Goal: Find contact information: Find contact information

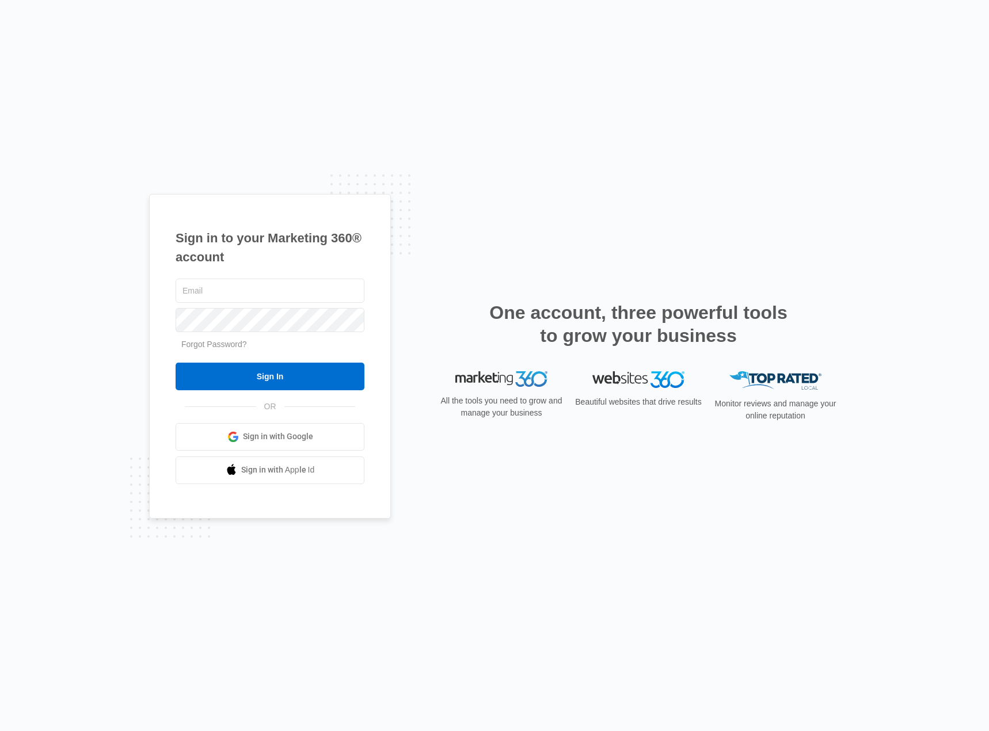
click at [314, 437] on link "Sign in with Google" at bounding box center [270, 437] width 189 height 28
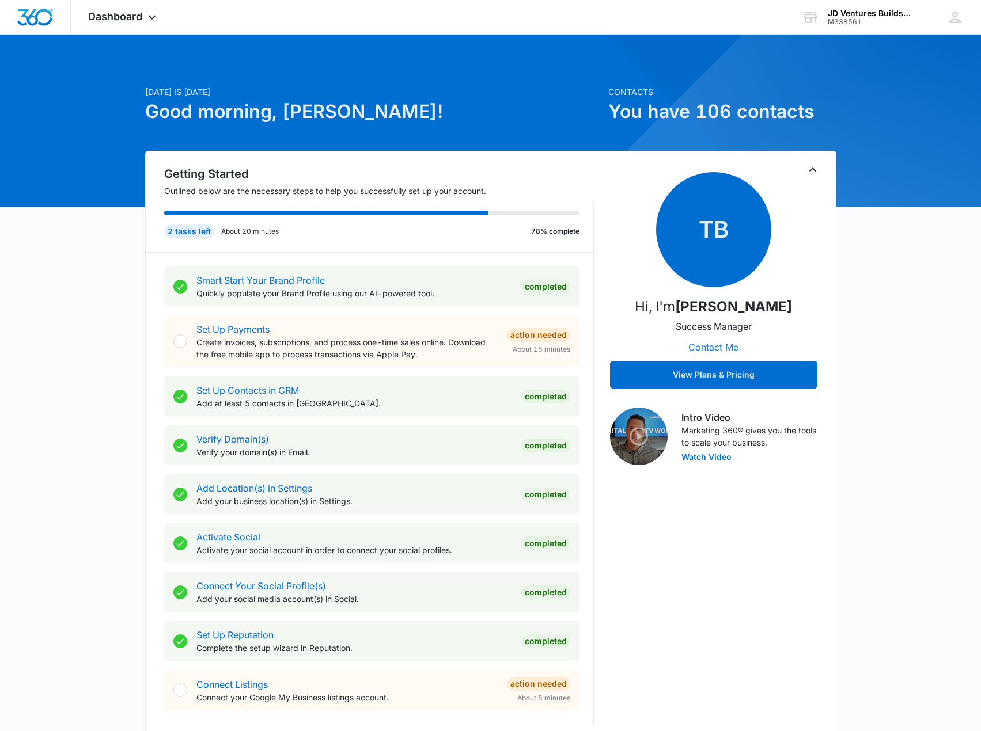
click at [723, 350] on button "Contact Me" at bounding box center [713, 347] width 73 height 28
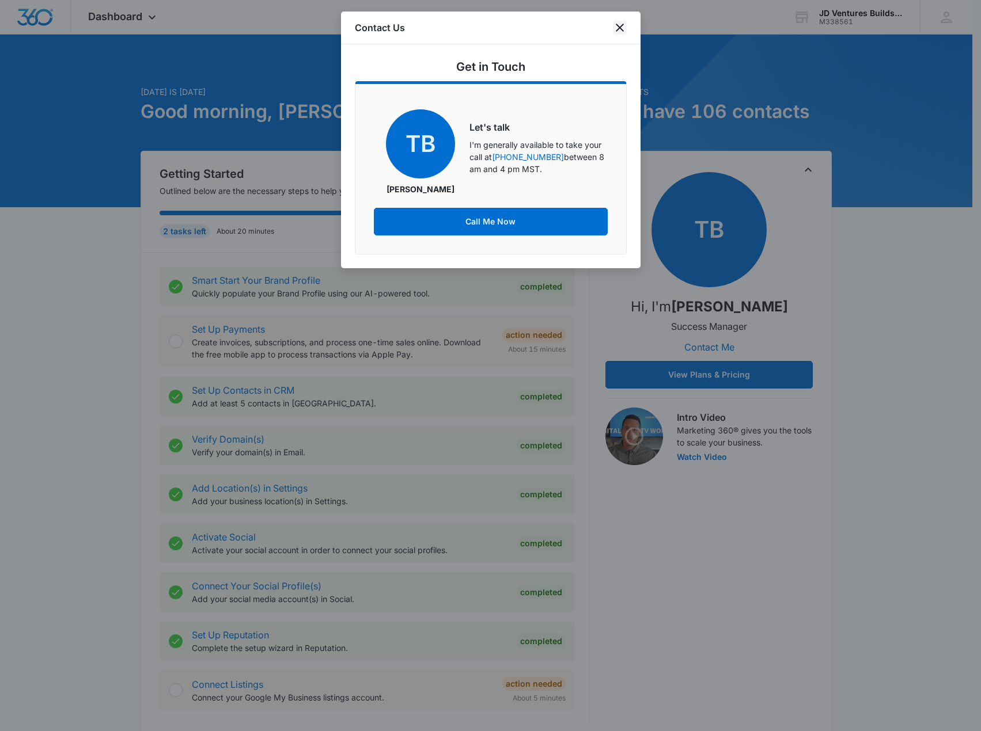
click at [616, 28] on icon "close" at bounding box center [620, 28] width 14 height 14
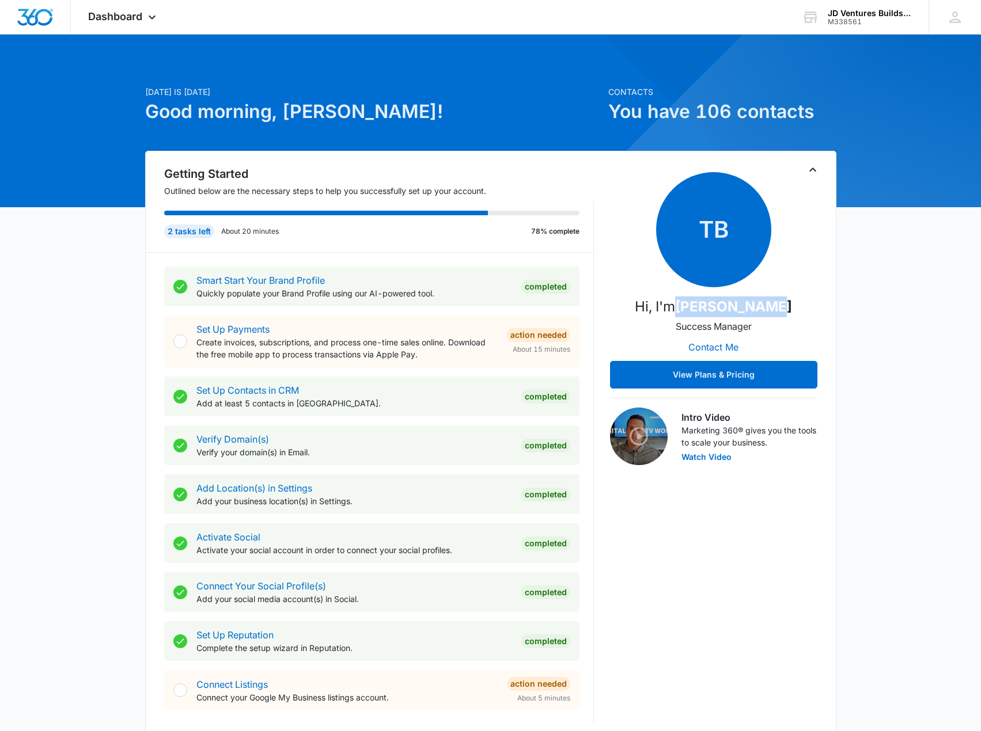
drag, startPoint x: 691, startPoint y: 312, endPoint x: 784, endPoint y: 306, distance: 94.0
click at [784, 306] on strong "[PERSON_NAME]" at bounding box center [733, 306] width 117 height 17
click at [805, 302] on div "TB Hi, I'm [PERSON_NAME] Manager Contact Me View Plans & Pricing" at bounding box center [713, 280] width 207 height 217
click at [132, 21] on span "Dashboard" at bounding box center [115, 16] width 54 height 12
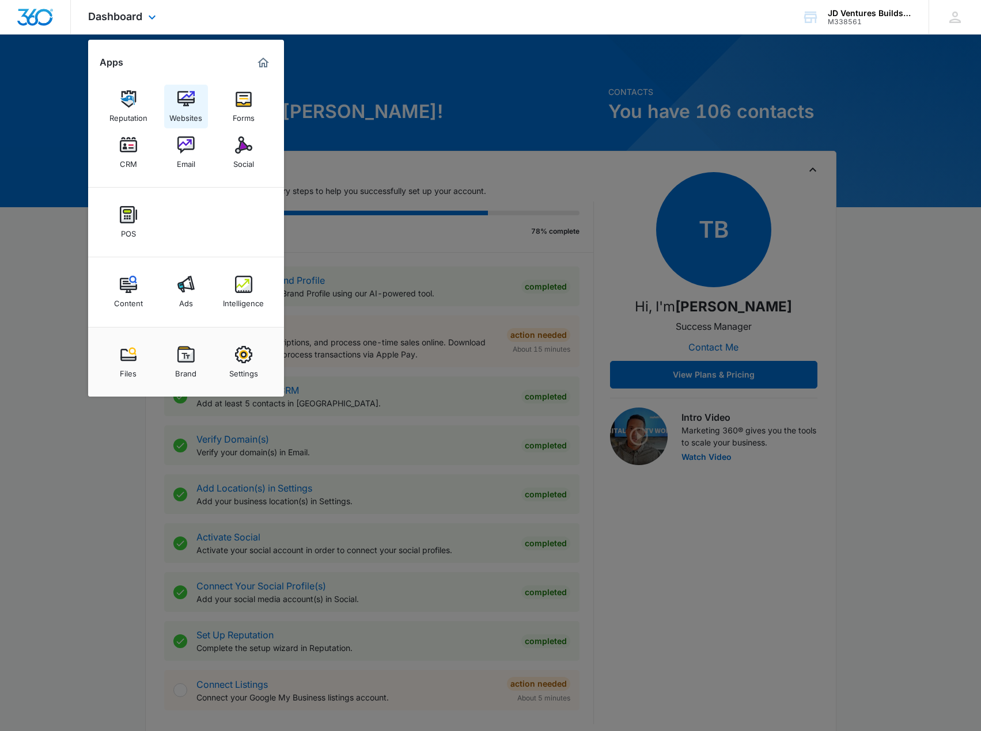
click at [191, 108] on div "Websites" at bounding box center [185, 115] width 33 height 15
